Goal: Information Seeking & Learning: Stay updated

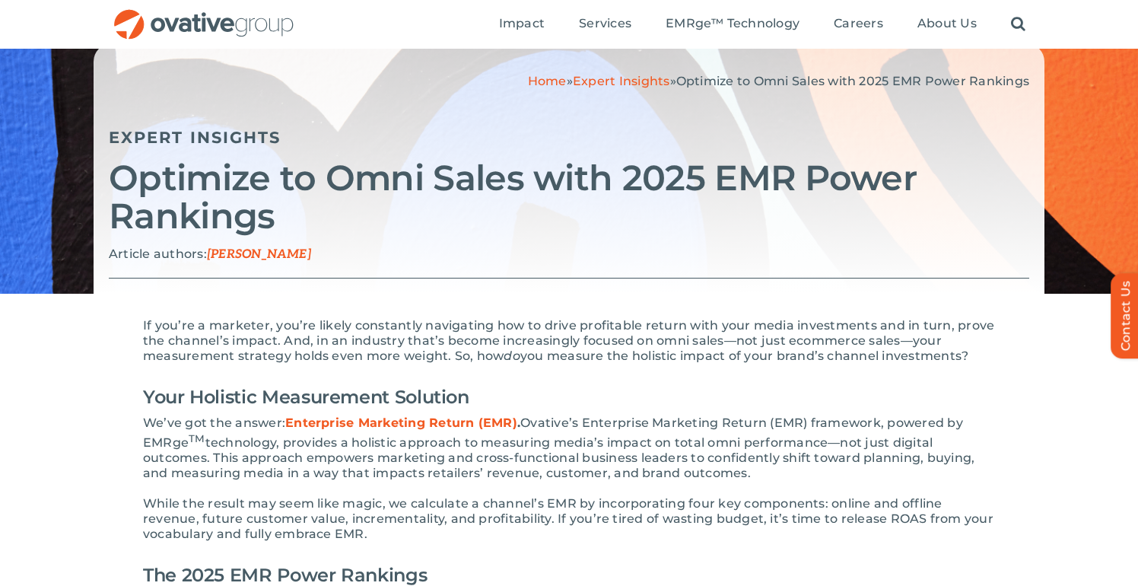
scroll to position [110, 0]
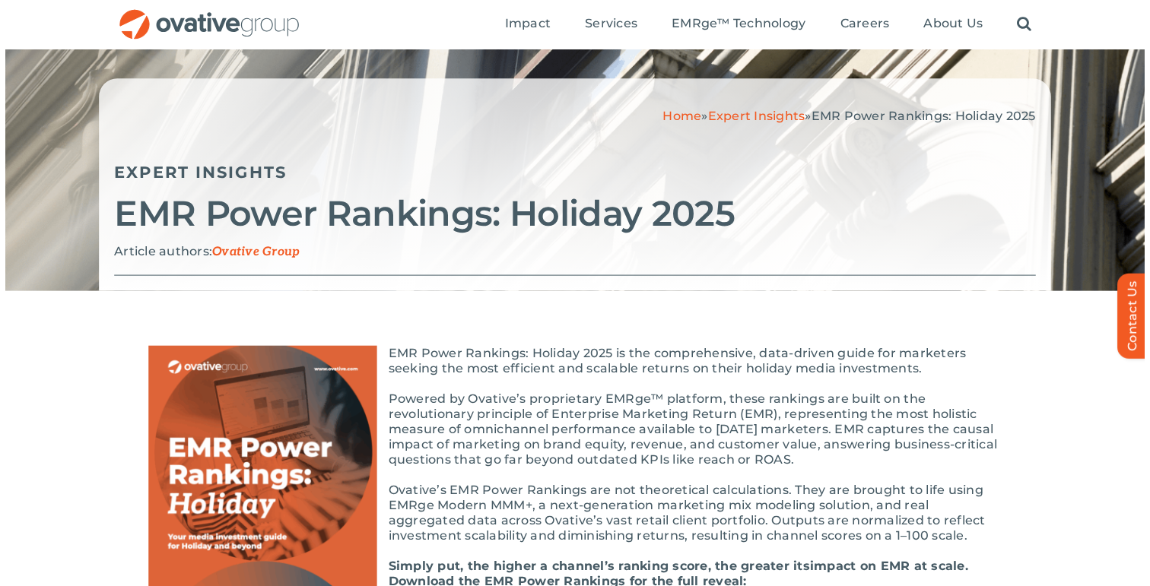
scroll to position [37, 0]
